Goal: Information Seeking & Learning: Learn about a topic

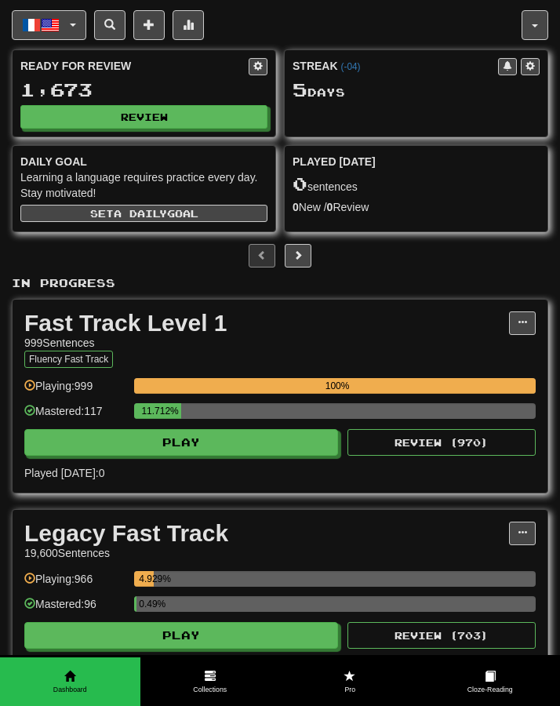
click at [111, 261] on div at bounding box center [280, 256] width 536 height 24
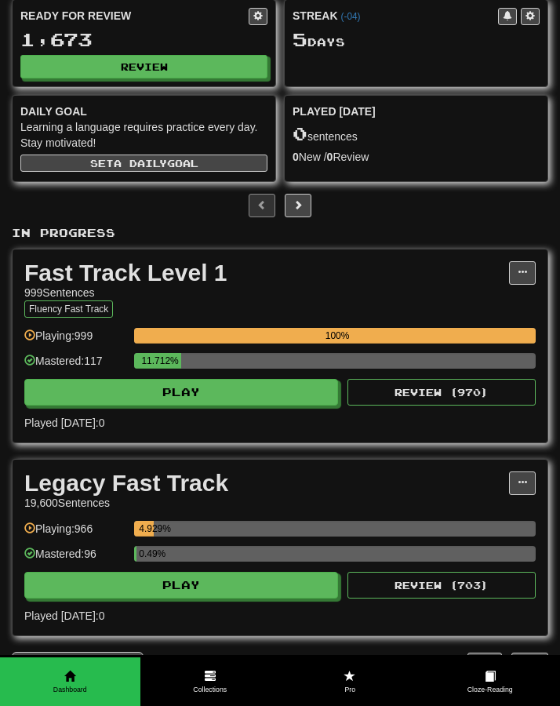
scroll to position [60, 0]
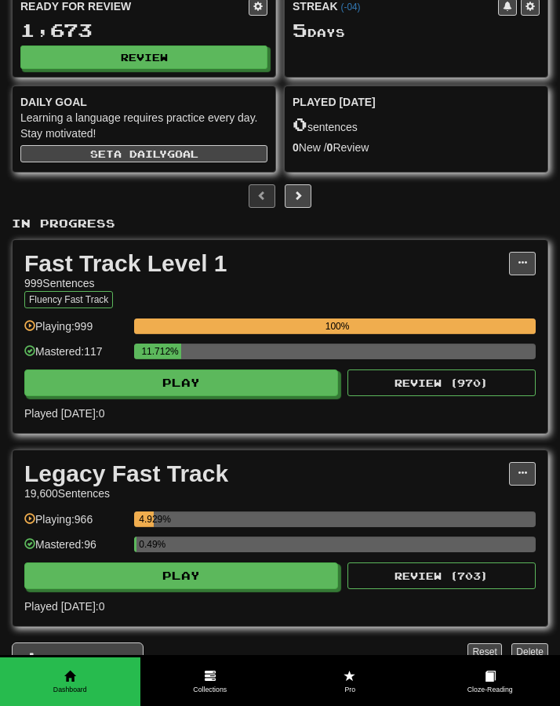
click at [248, 445] on div "In Progress Fast Track Level 1 999 Sentences Fluency Fast Track Manage Sentence…" at bounding box center [280, 471] width 536 height 510
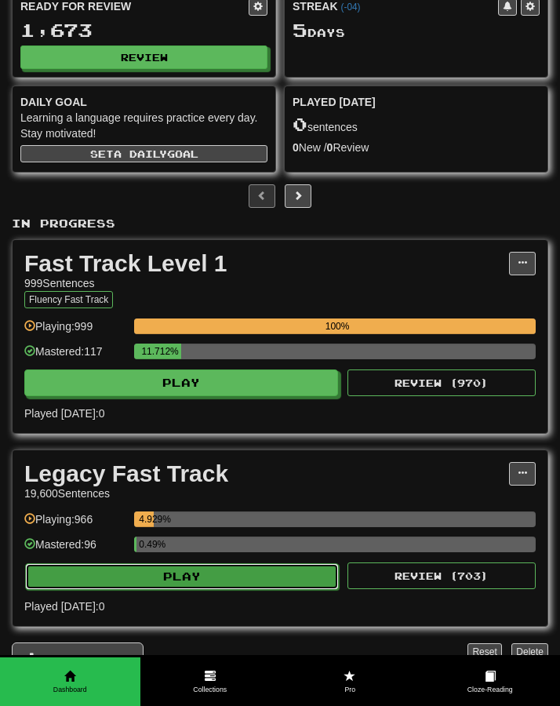
click at [236, 586] on button "Play" at bounding box center [182, 576] width 314 height 27
select select "**"
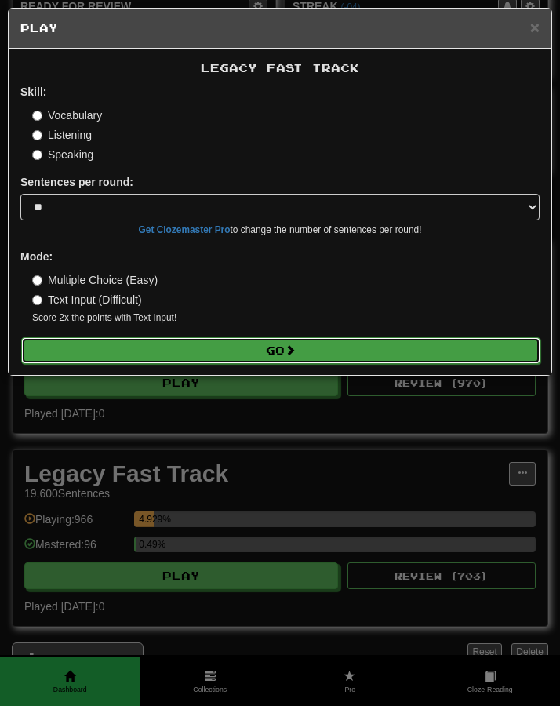
click at [259, 355] on button "Go" at bounding box center [280, 350] width 519 height 27
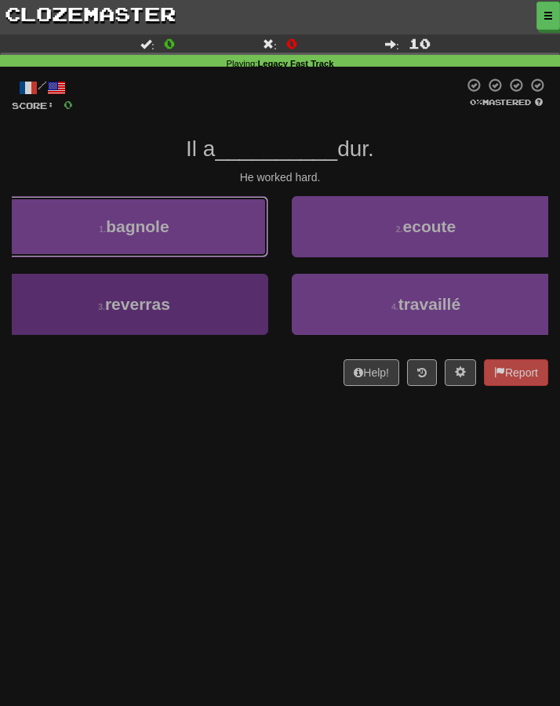
click at [205, 250] on button "1 . bagnole" at bounding box center [134, 226] width 268 height 61
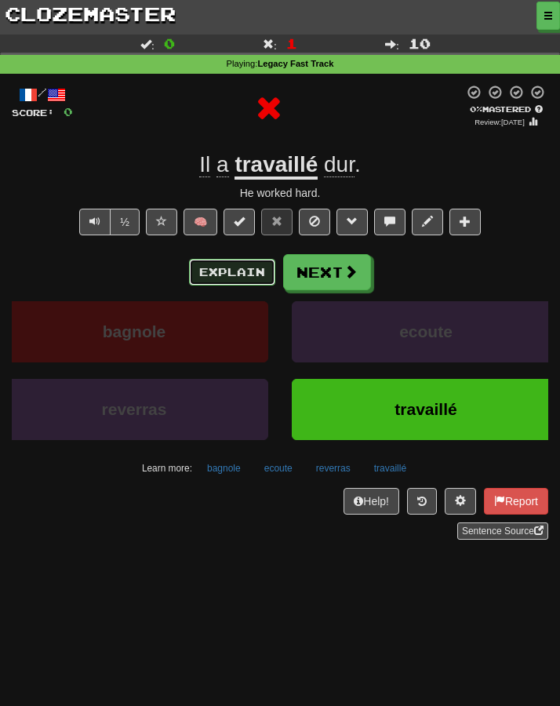
click at [271, 259] on button "Explain" at bounding box center [232, 272] width 86 height 27
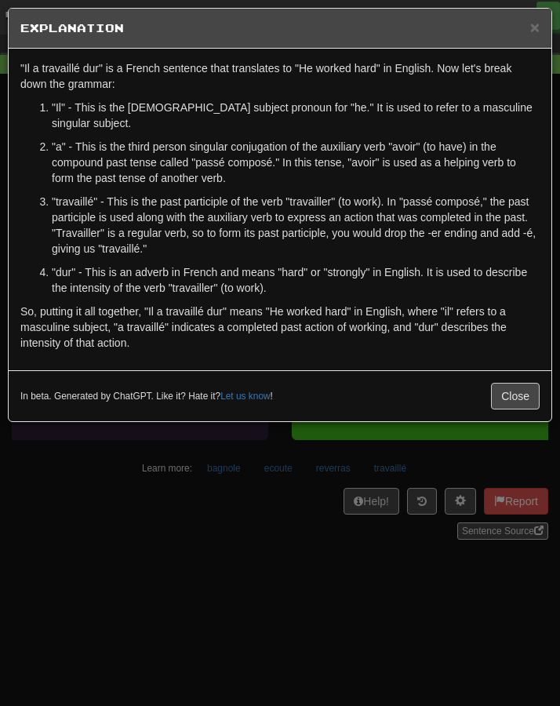
click at [199, 499] on div "× Explanation "Il a travaillé dur" is a French sentence that translates to "He …" at bounding box center [280, 353] width 560 height 706
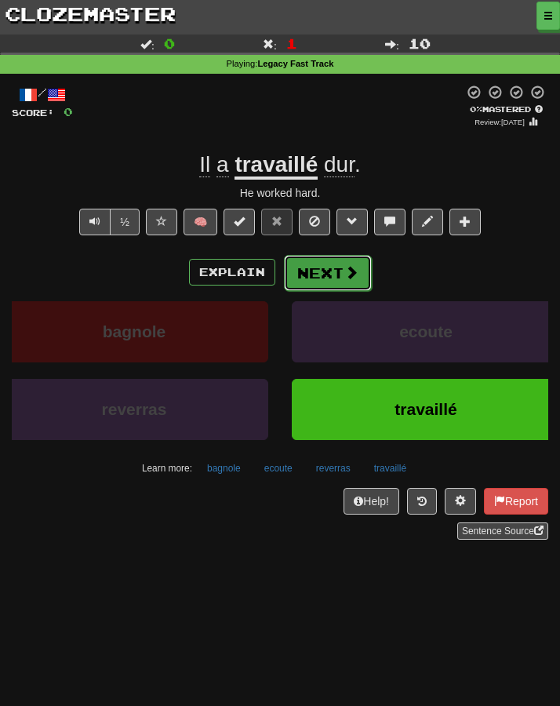
click at [314, 271] on button "Next" at bounding box center [328, 273] width 88 height 36
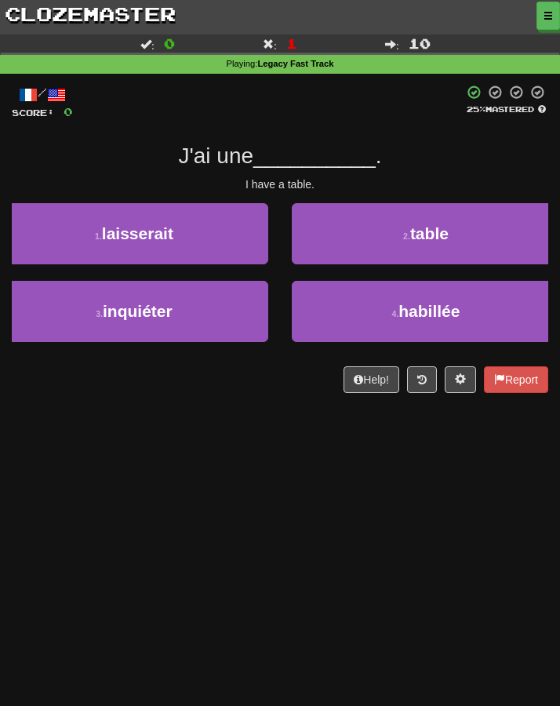
click at [253, 443] on div "Dashboard Clozemaster Kyneru / Toggle Dropdown Dashboard Leaderboard Activity F…" at bounding box center [280, 353] width 560 height 706
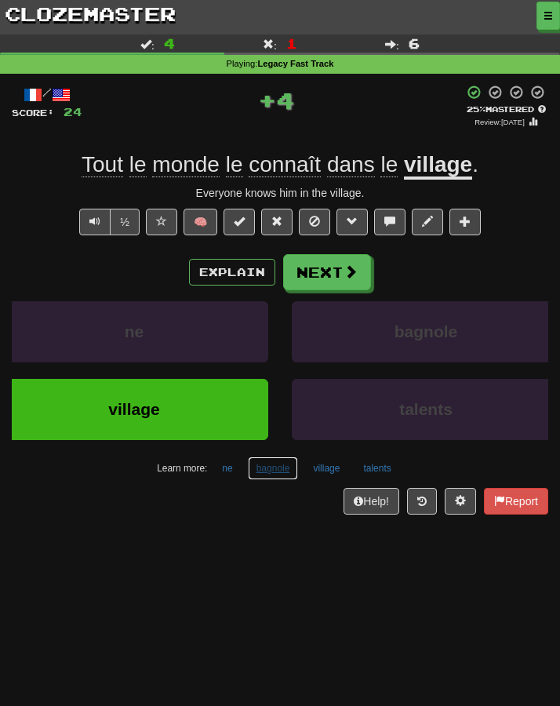
click at [271, 470] on button "bagnole" at bounding box center [273, 468] width 51 height 24
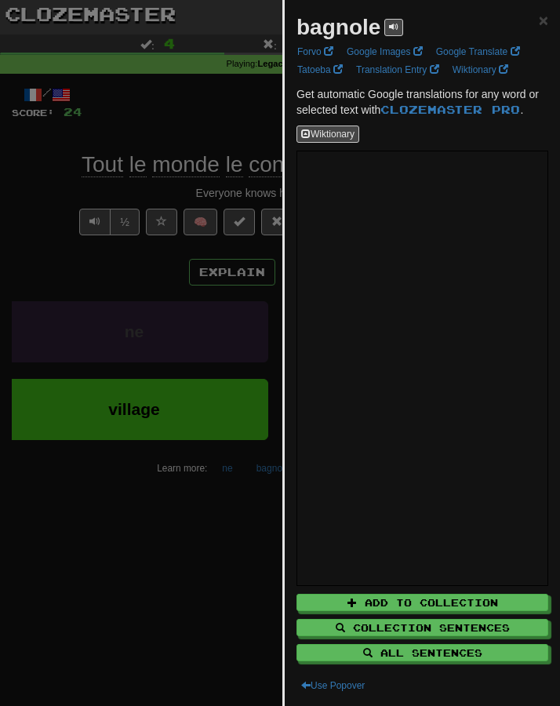
click at [129, 523] on div at bounding box center [280, 353] width 560 height 706
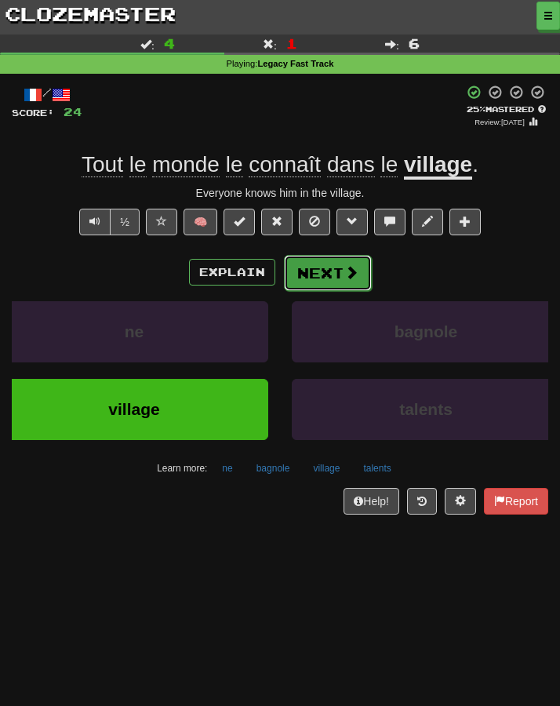
click at [315, 285] on button "Next" at bounding box center [328, 273] width 88 height 36
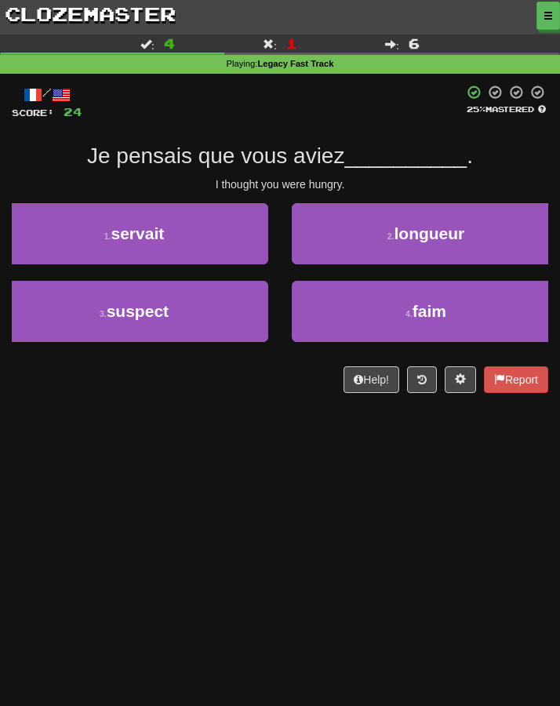
click at [252, 400] on div "/ Score: 24 25 % Mastered Je pensais que vous aviez __________ . I thought you …" at bounding box center [280, 244] width 536 height 341
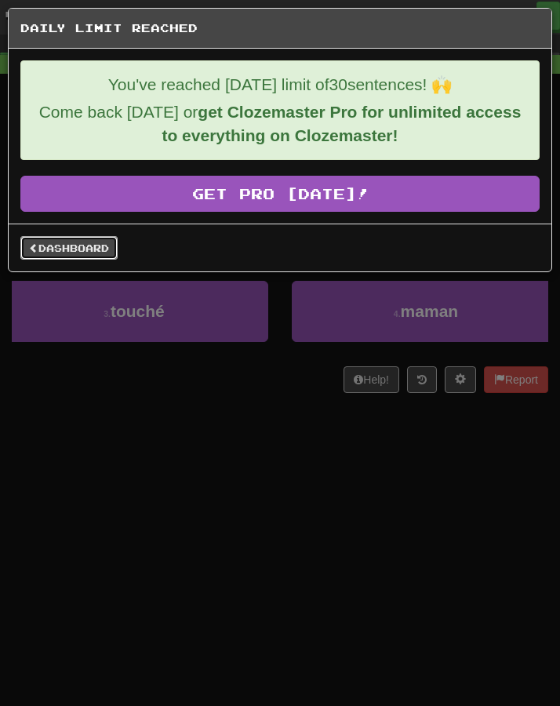
click at [53, 251] on link "Dashboard" at bounding box center [68, 248] width 97 height 24
